Goal: Use online tool/utility: Utilize a website feature to perform a specific function

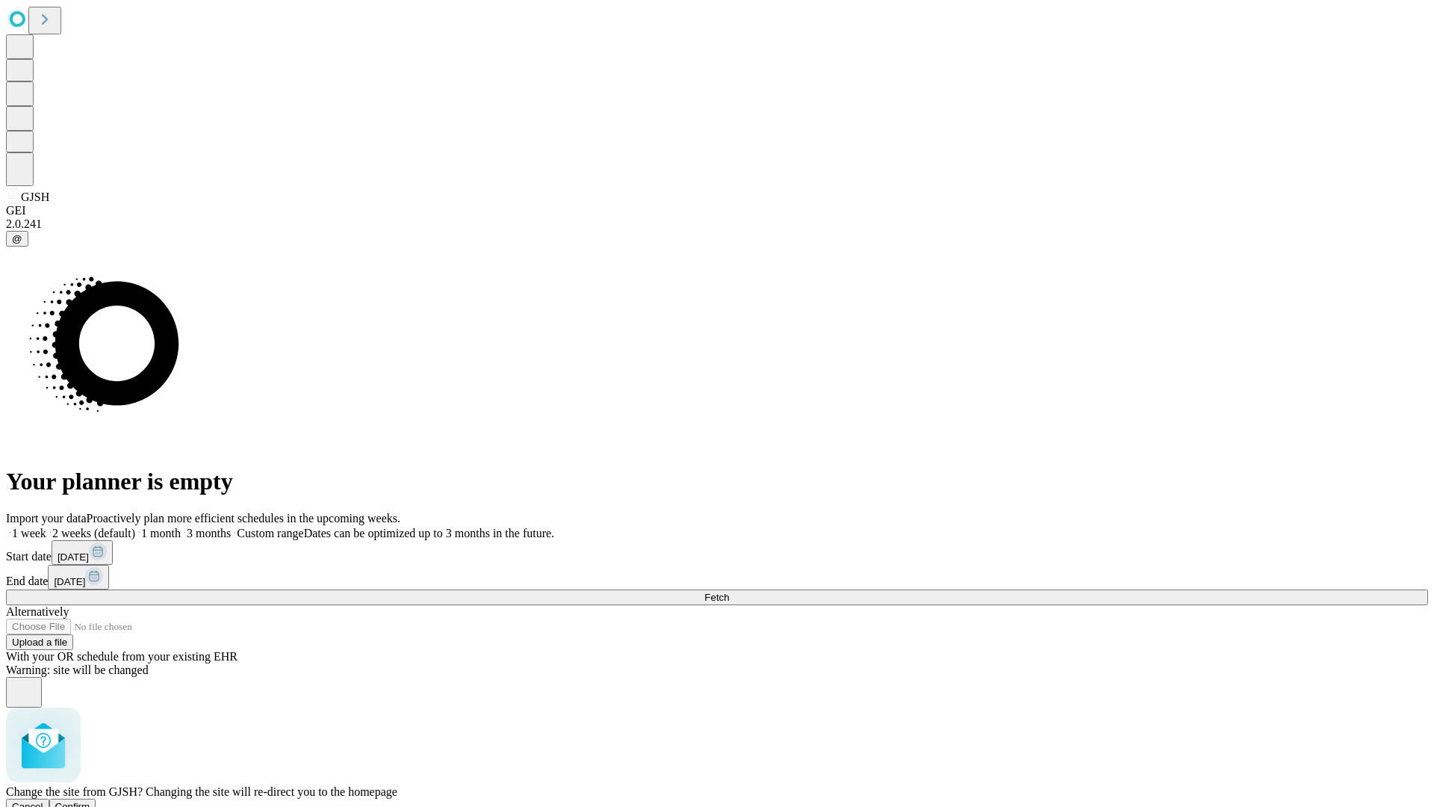
click at [90, 801] on span "Confirm" at bounding box center [72, 806] width 35 height 11
click at [181, 527] on label "1 month" at bounding box center [158, 533] width 46 height 13
click at [729, 592] on span "Fetch" at bounding box center [716, 597] width 25 height 11
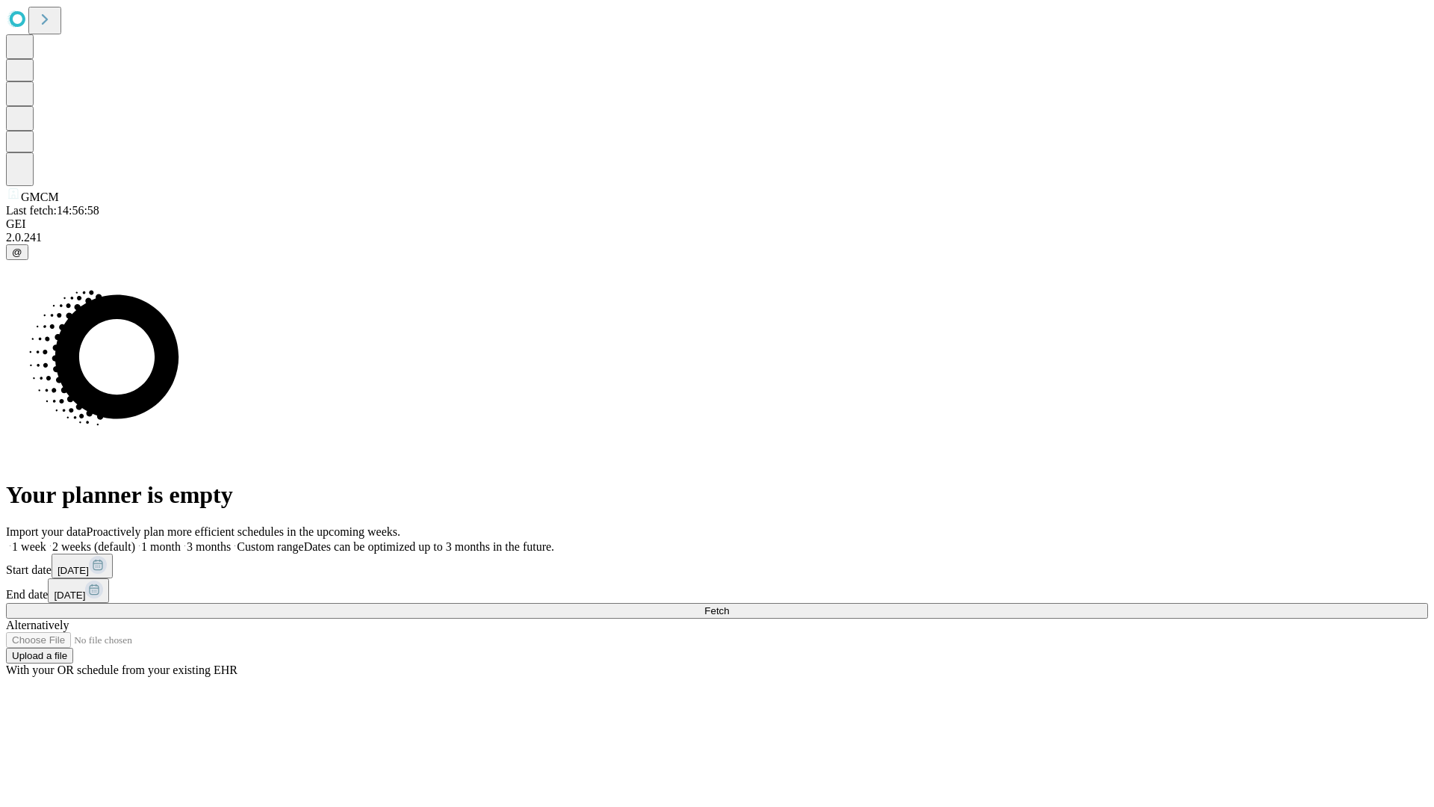
click at [181, 540] on label "1 month" at bounding box center [158, 546] width 46 height 13
click at [729, 605] on span "Fetch" at bounding box center [716, 610] width 25 height 11
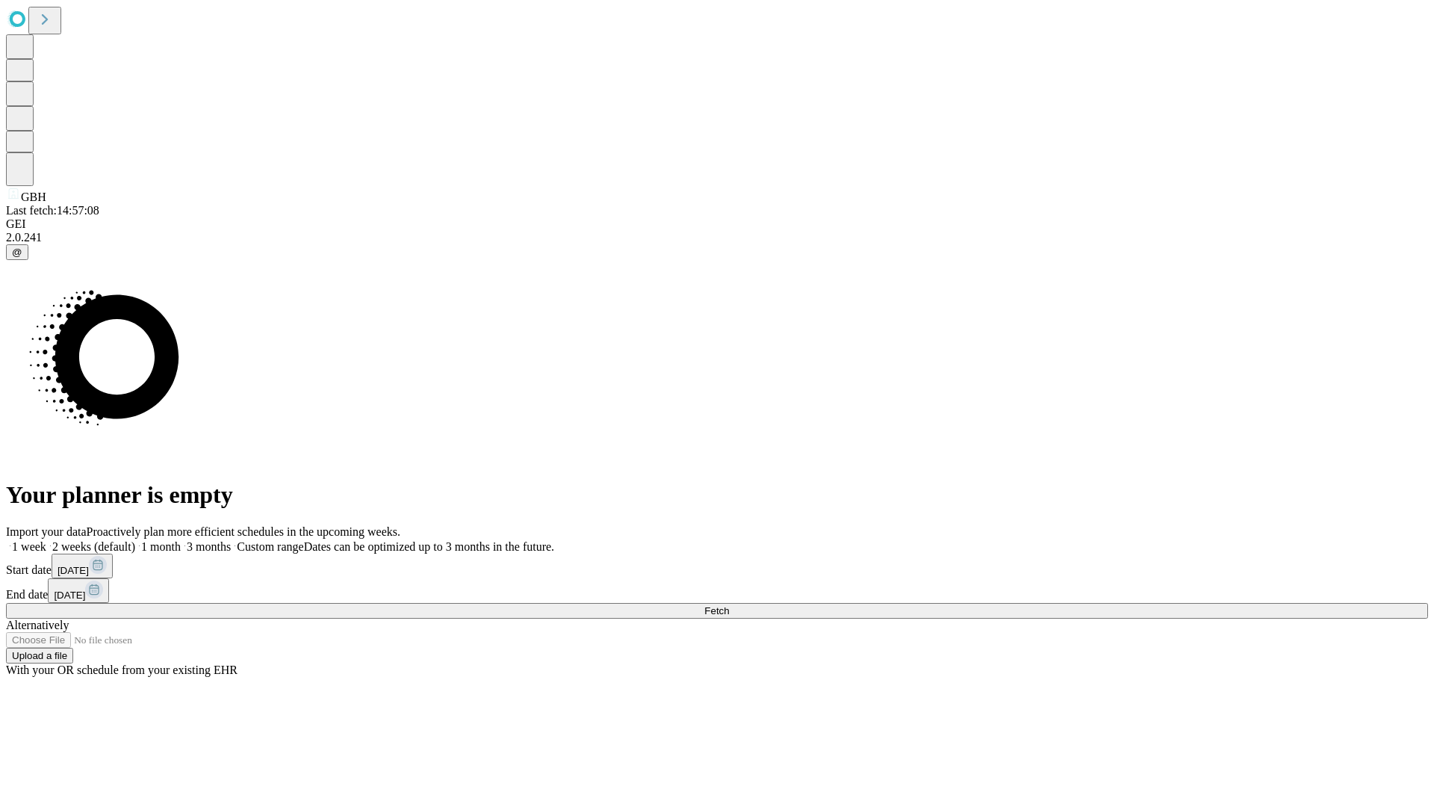
click at [181, 540] on label "1 month" at bounding box center [158, 546] width 46 height 13
click at [729, 605] on span "Fetch" at bounding box center [716, 610] width 25 height 11
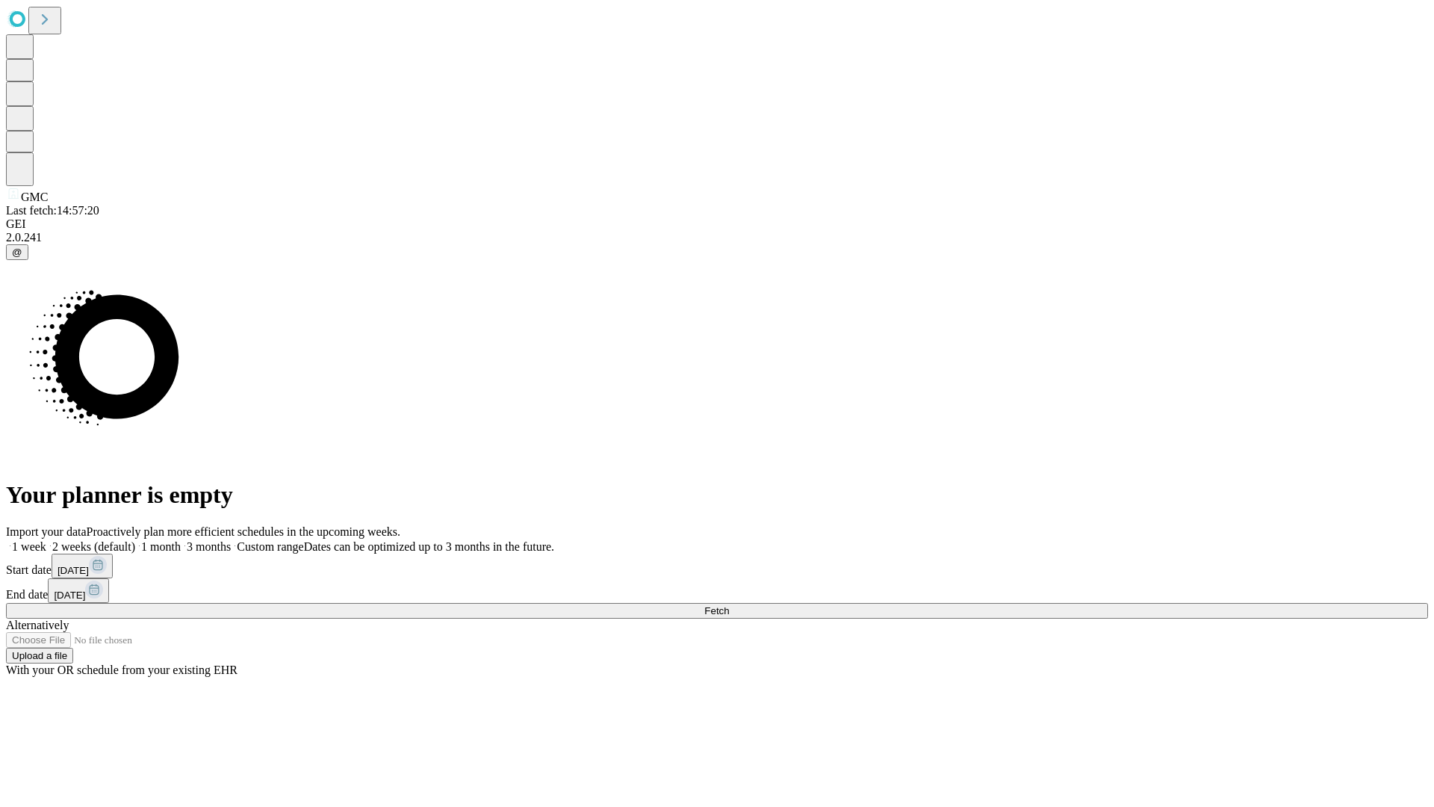
click at [729, 605] on span "Fetch" at bounding box center [716, 610] width 25 height 11
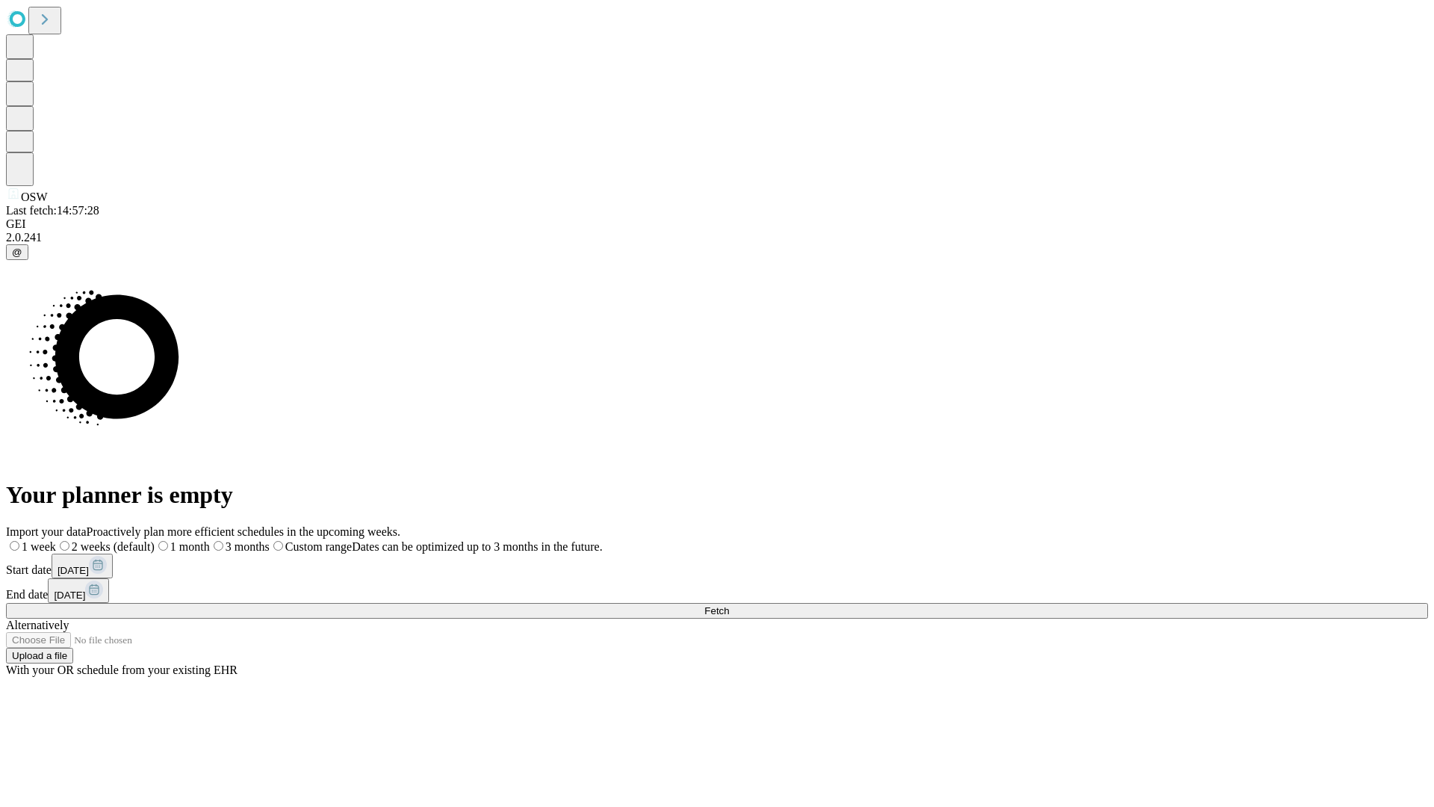
click at [210, 540] on label "1 month" at bounding box center [182, 546] width 55 height 13
click at [729, 605] on span "Fetch" at bounding box center [716, 610] width 25 height 11
click at [181, 540] on label "1 month" at bounding box center [158, 546] width 46 height 13
click at [729, 605] on span "Fetch" at bounding box center [716, 610] width 25 height 11
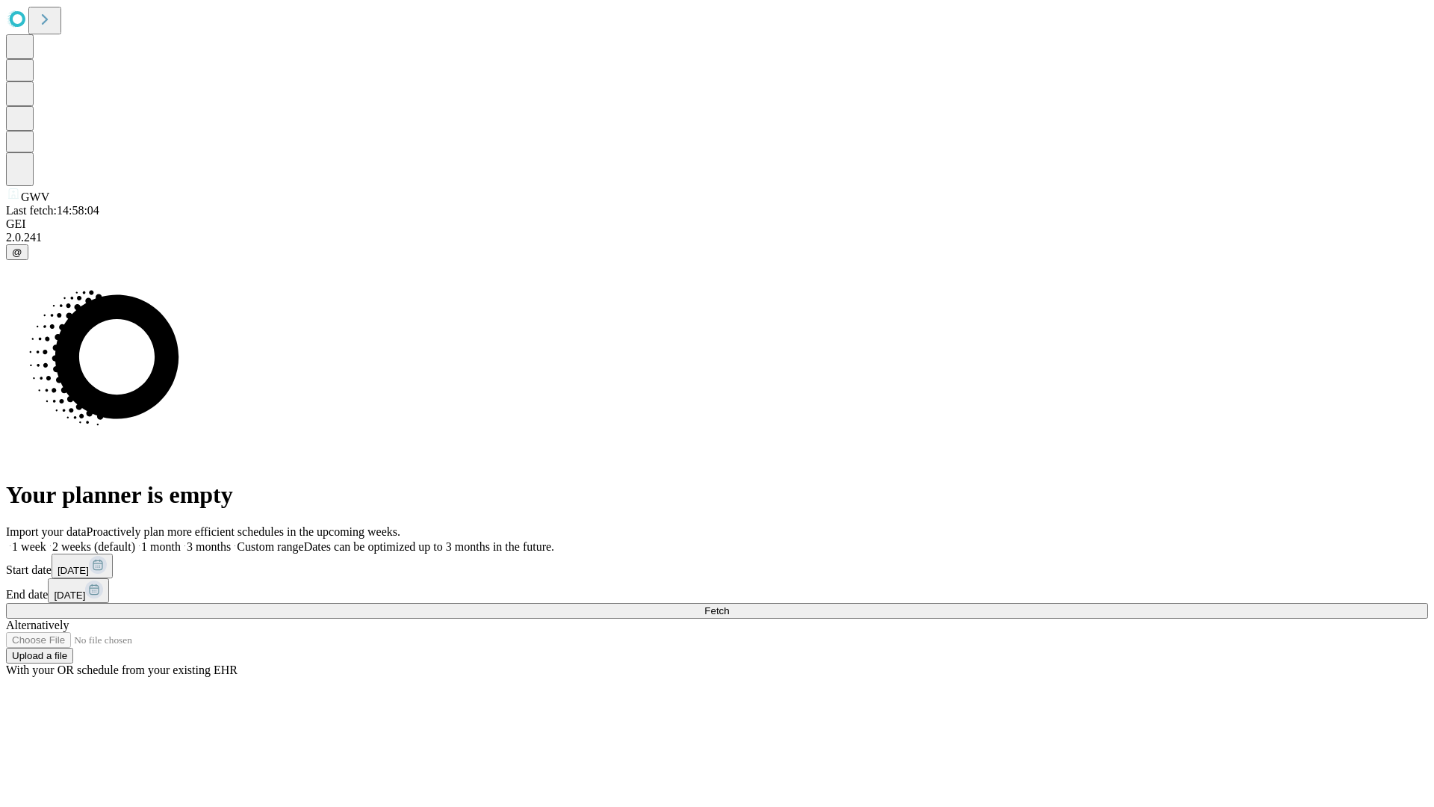
click at [181, 540] on label "1 month" at bounding box center [158, 546] width 46 height 13
click at [729, 605] on span "Fetch" at bounding box center [716, 610] width 25 height 11
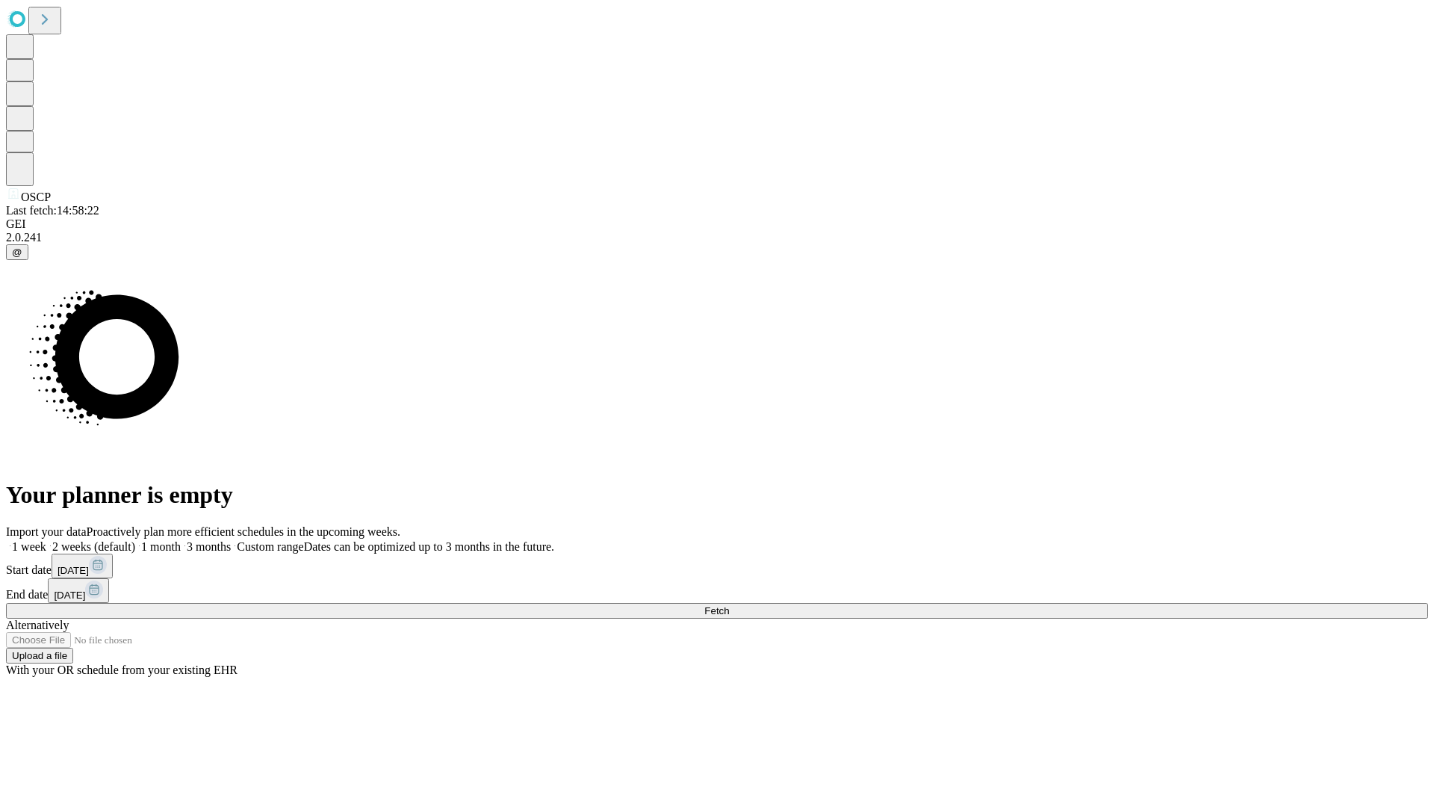
click at [181, 540] on label "1 month" at bounding box center [158, 546] width 46 height 13
click at [729, 605] on span "Fetch" at bounding box center [716, 610] width 25 height 11
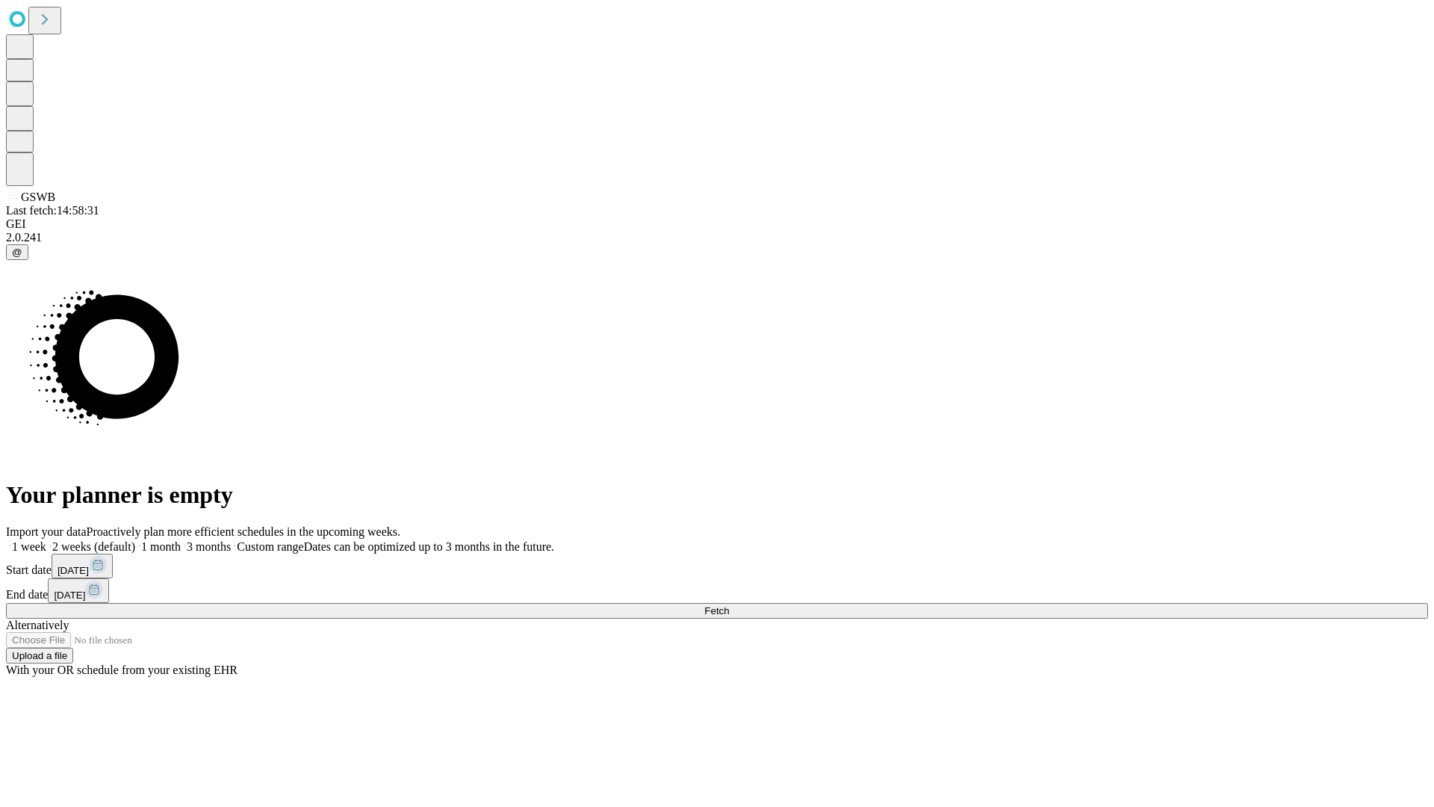
click at [181, 540] on label "1 month" at bounding box center [158, 546] width 46 height 13
click at [729, 605] on span "Fetch" at bounding box center [716, 610] width 25 height 11
